Goal: Transaction & Acquisition: Book appointment/travel/reservation

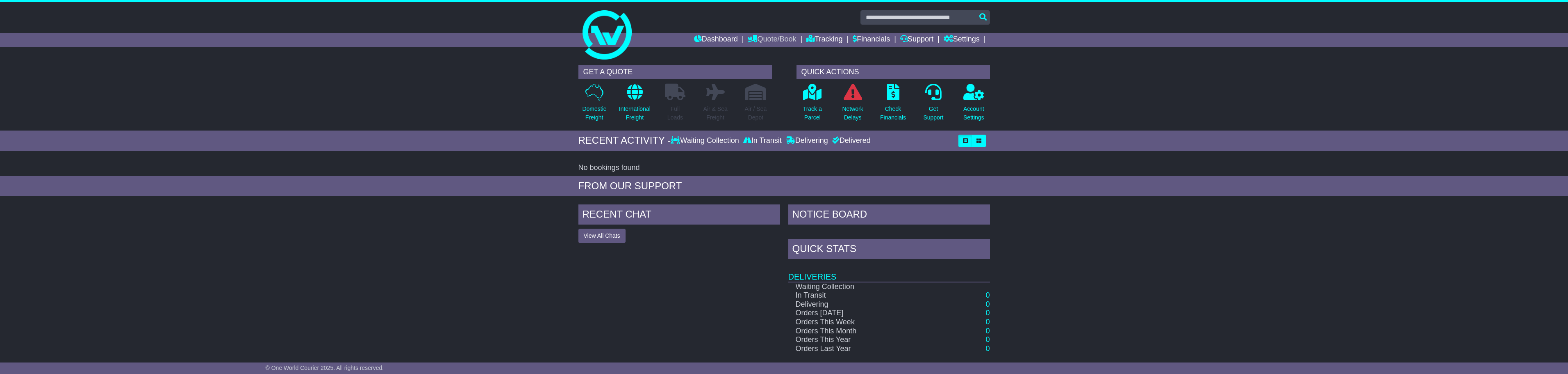
click at [518, 38] on link "Quote/Book" at bounding box center [771, 40] width 48 height 14
click at [518, 51] on link "Domestic" at bounding box center [781, 54] width 65 height 9
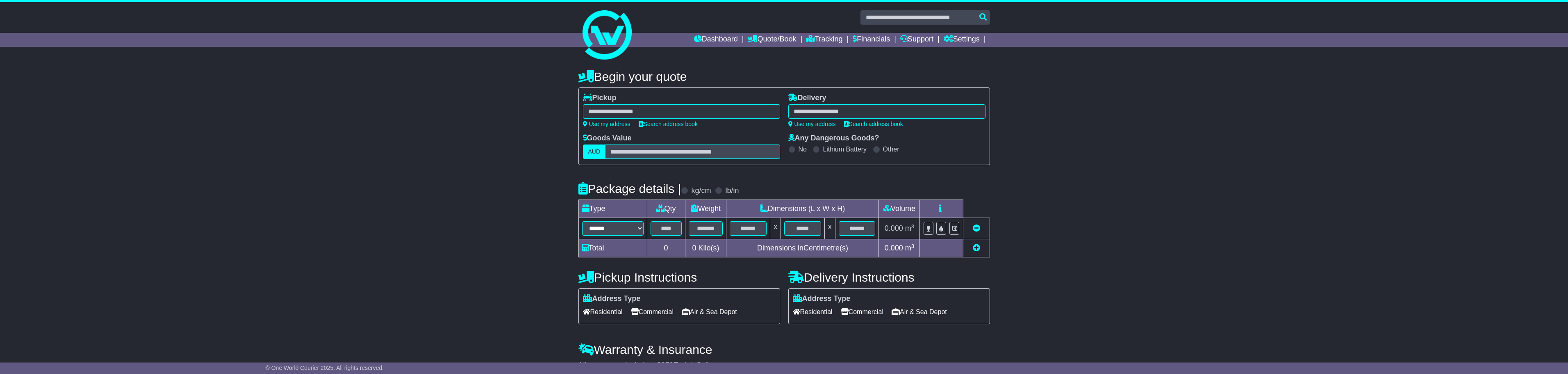
click at [753, 111] on div at bounding box center [682, 111] width 197 height 15
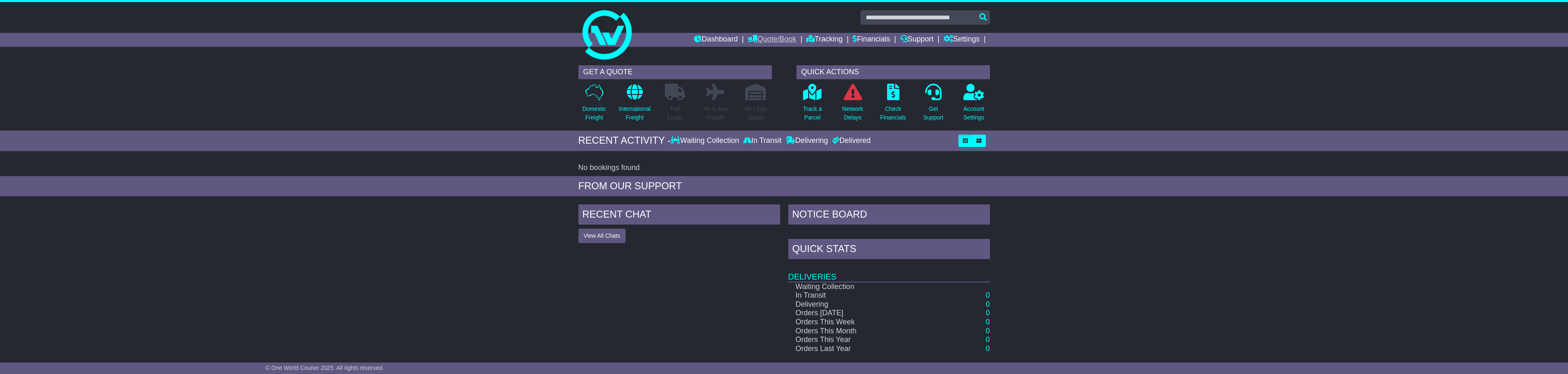
click at [518, 39] on link "Quote/Book" at bounding box center [771, 40] width 48 height 14
click at [518, 55] on link "Domestic" at bounding box center [781, 54] width 65 height 9
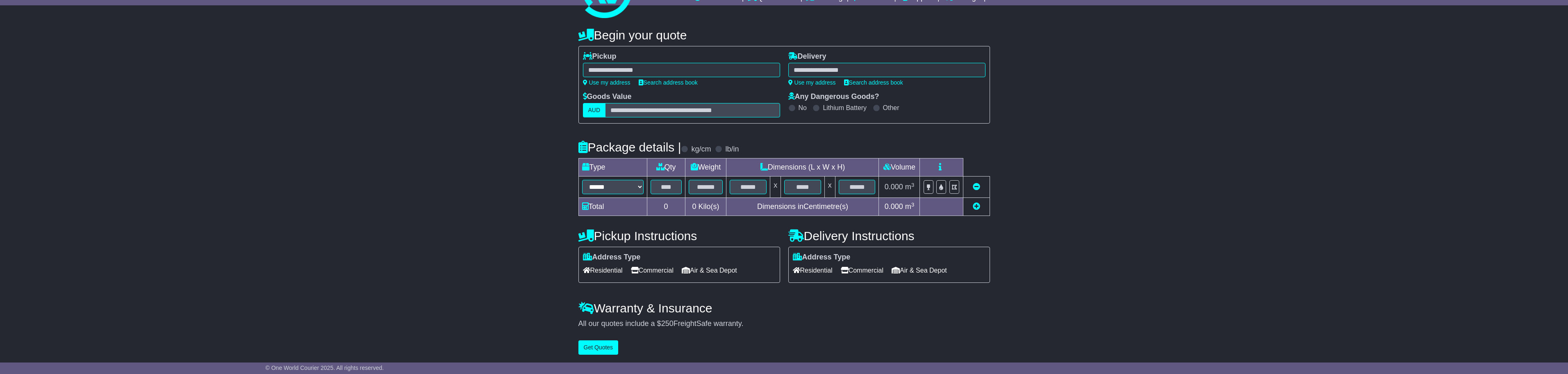
scroll to position [43, 0]
click at [748, 71] on div at bounding box center [682, 68] width 197 height 15
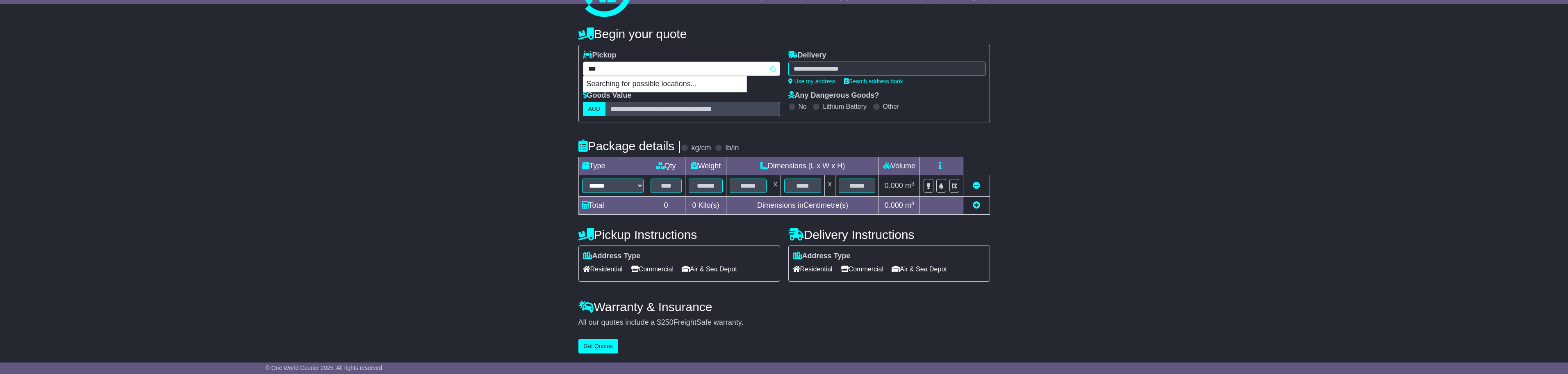
type input "****"
drag, startPoint x: 617, startPoint y: 69, endPoint x: 586, endPoint y: 69, distance: 31.0
click at [586, 69] on input "****" at bounding box center [682, 68] width 197 height 15
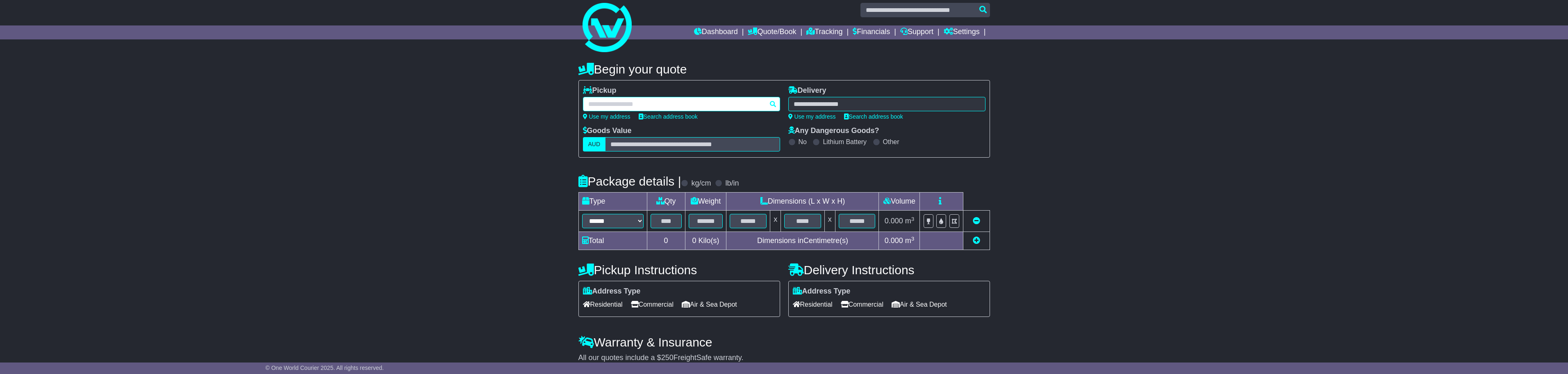
scroll to position [0, 0]
